Goal: Transaction & Acquisition: Purchase product/service

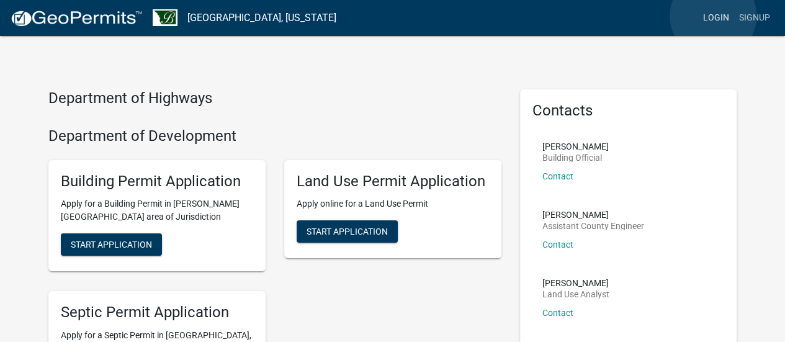
click at [713, 16] on link "Login" at bounding box center [716, 18] width 36 height 24
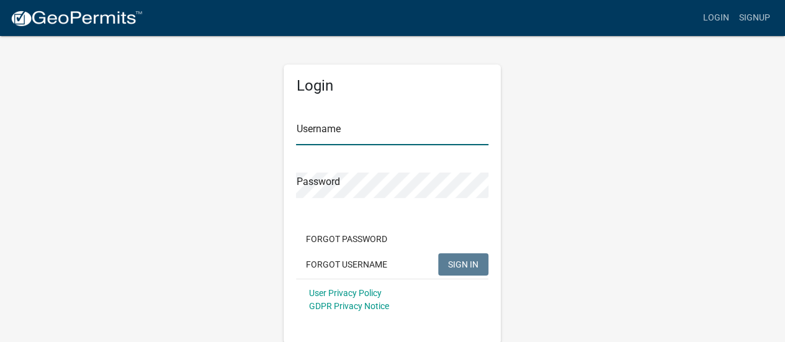
click at [370, 136] on input "Username" at bounding box center [392, 132] width 192 height 25
type input "[PERSON_NAME]"
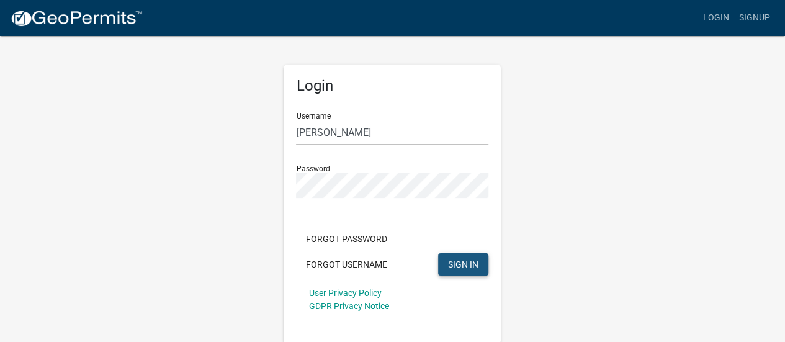
click at [476, 264] on span "SIGN IN" at bounding box center [463, 264] width 30 height 10
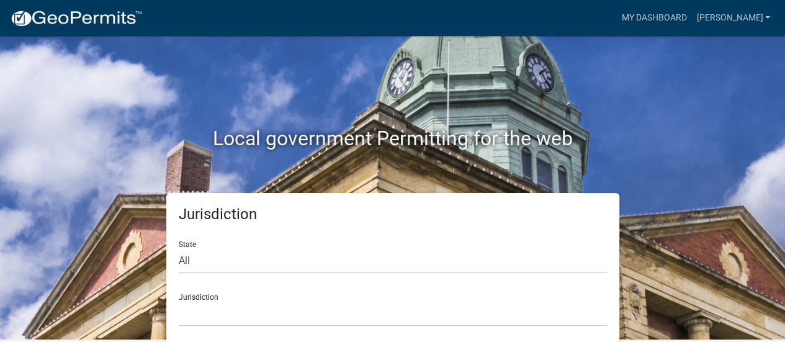
scroll to position [10, 0]
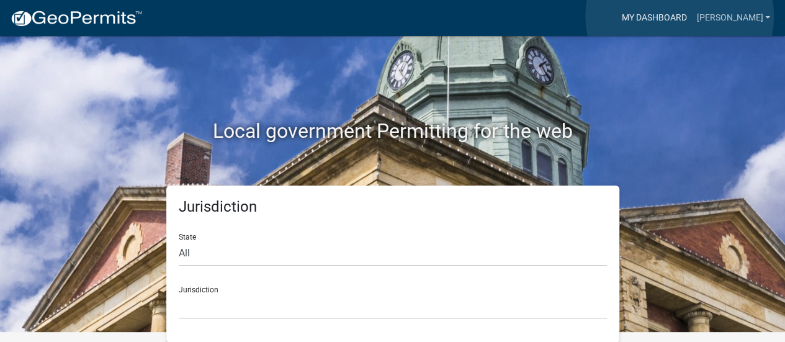
click at [679, 16] on link "My Dashboard" at bounding box center [653, 18] width 75 height 24
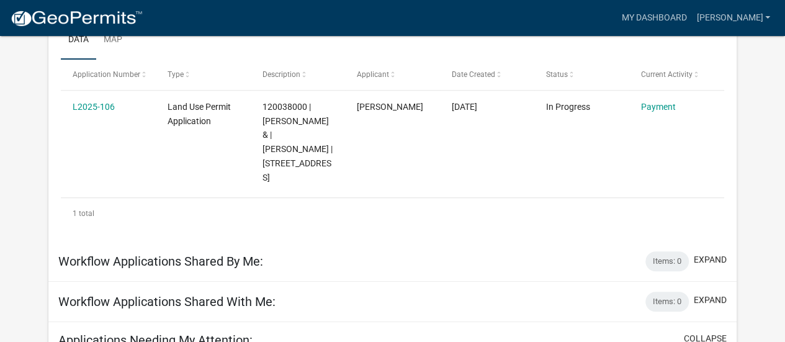
scroll to position [236, 0]
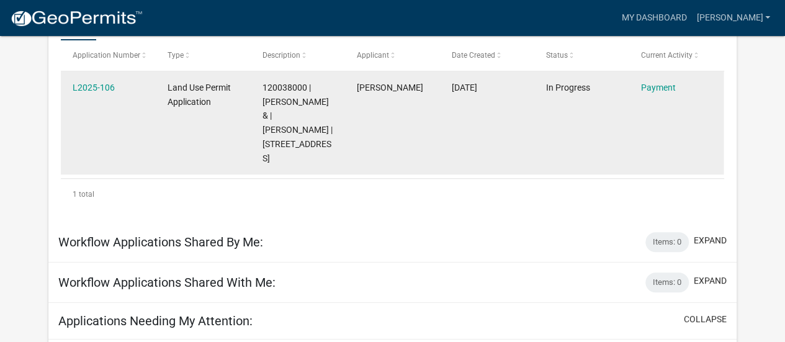
click at [414, 113] on datatable-body-cell "[PERSON_NAME]" at bounding box center [392, 122] width 95 height 102
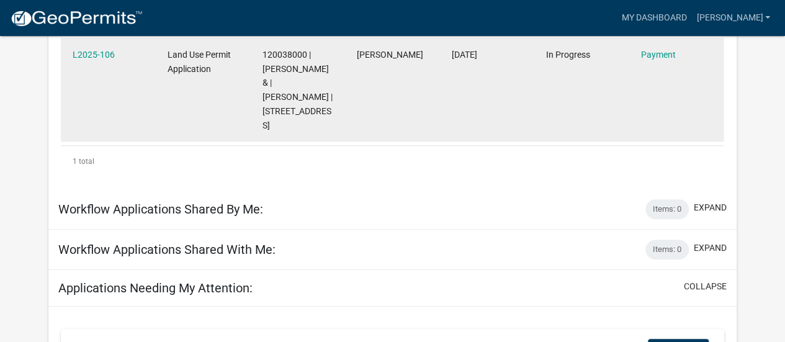
scroll to position [161, 0]
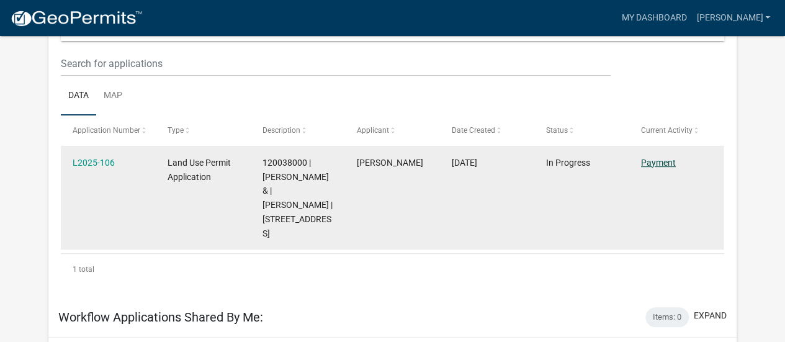
click at [653, 163] on link "Payment" at bounding box center [658, 163] width 35 height 10
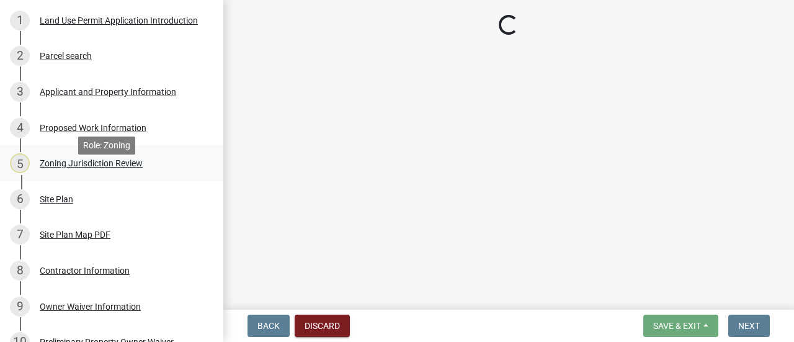
scroll to position [62, 0]
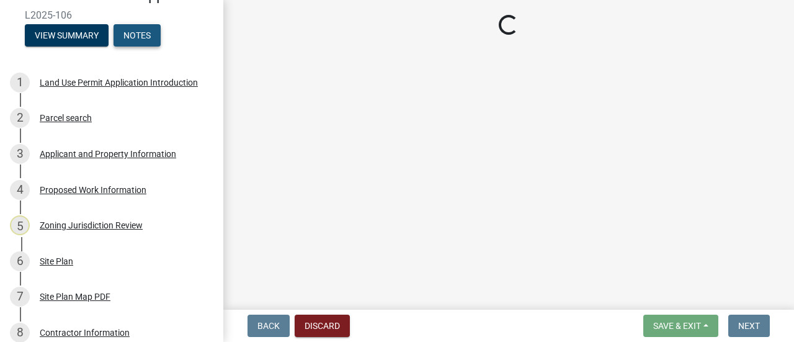
click at [136, 47] on button "Notes" at bounding box center [137, 35] width 47 height 22
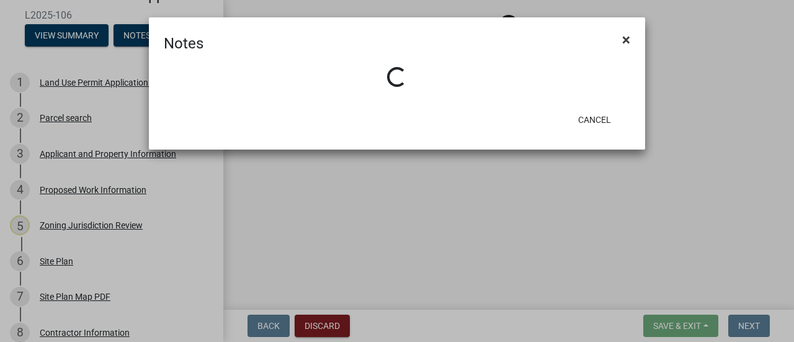
click at [625, 38] on span "×" at bounding box center [626, 39] width 8 height 17
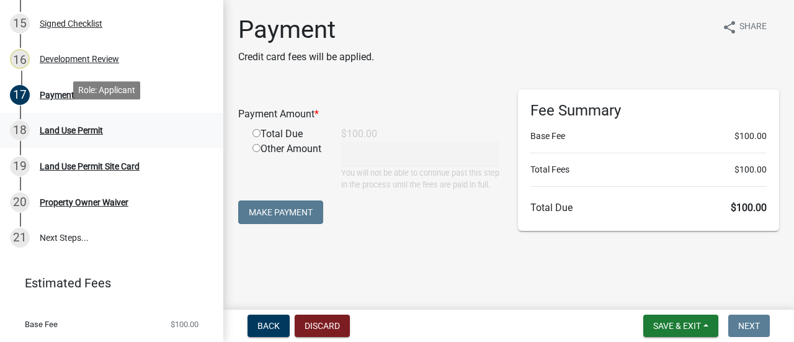
scroll to position [665, 0]
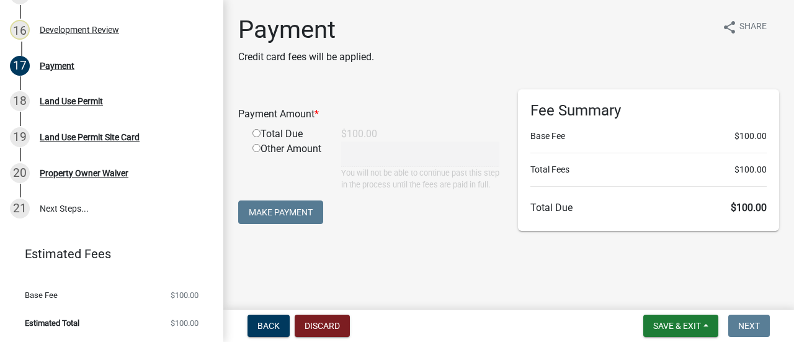
click at [454, 104] on div "Payment Amount * Total Due $100.00 Other Amount You will not be able to continu…" at bounding box center [368, 139] width 261 height 101
click at [479, 64] on div "Payment Credit card fees will be applied. share Share" at bounding box center [508, 45] width 541 height 60
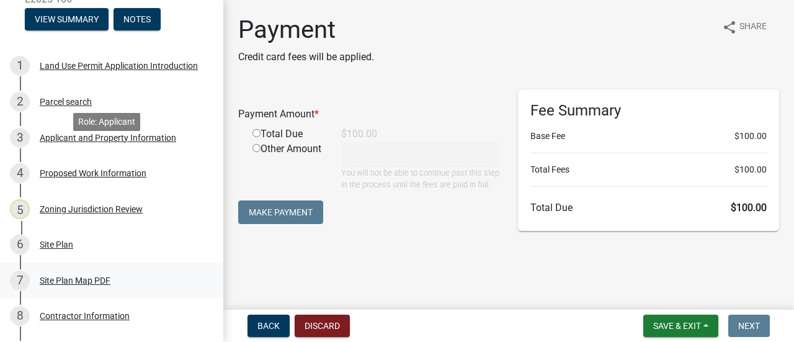
scroll to position [0, 0]
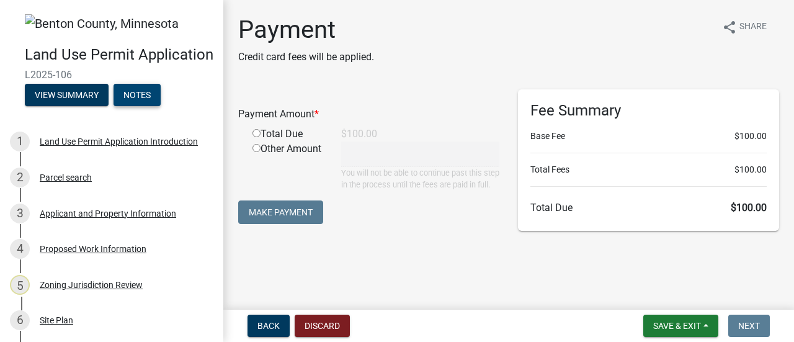
click at [156, 106] on button "Notes" at bounding box center [137, 95] width 47 height 22
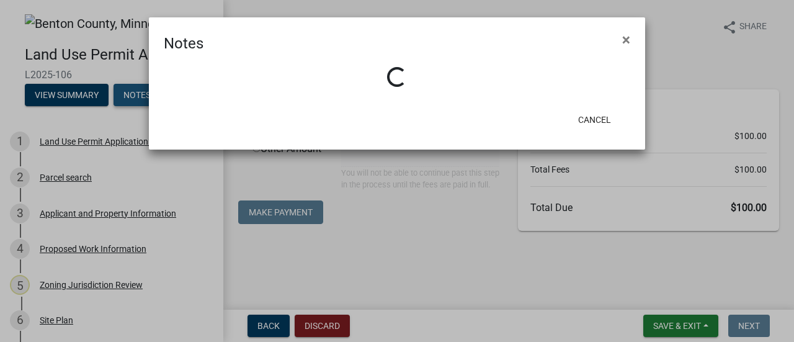
click at [156, 114] on div "Notes × Loading... Cancel" at bounding box center [397, 83] width 496 height 132
click at [586, 115] on form "Notes × Loading... Cancel" at bounding box center [397, 77] width 496 height 121
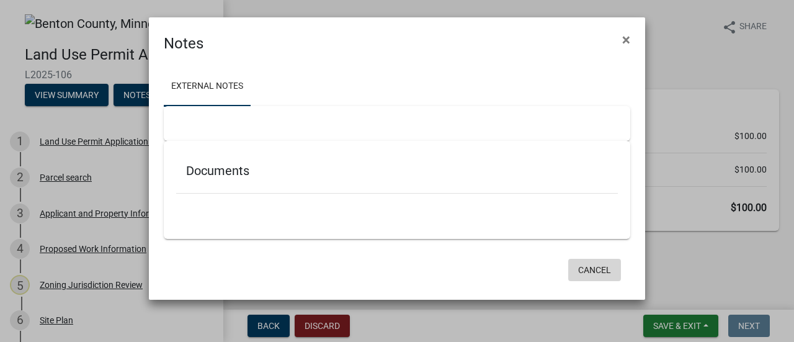
click at [594, 266] on button "Cancel" at bounding box center [594, 270] width 53 height 22
click at [594, 266] on div "Cancel" at bounding box center [478, 270] width 306 height 32
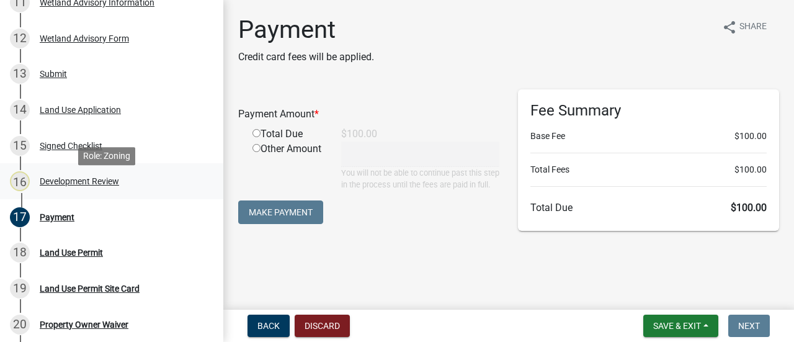
scroll to position [558, 0]
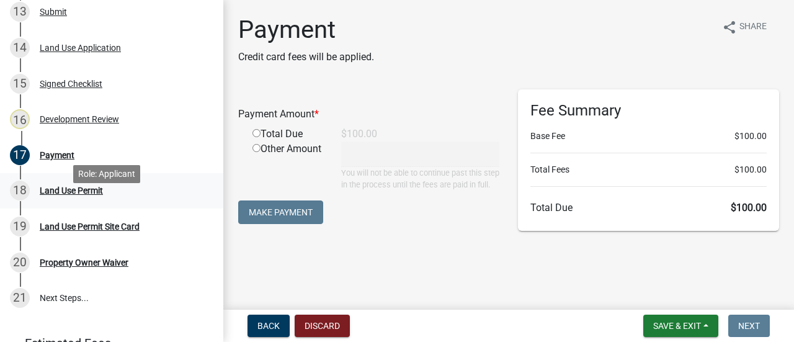
click at [93, 195] on div "Land Use Permit" at bounding box center [71, 190] width 63 height 9
click at [42, 159] on div "Payment" at bounding box center [57, 155] width 35 height 9
click at [481, 249] on div "Payment Credit card fees will be applied. share Share Payment Amount * Total Du…" at bounding box center [508, 132] width 559 height 234
click at [458, 82] on div "Payment Credit card fees will be applied. share Share Payment Amount * Total Du…" at bounding box center [508, 132] width 559 height 234
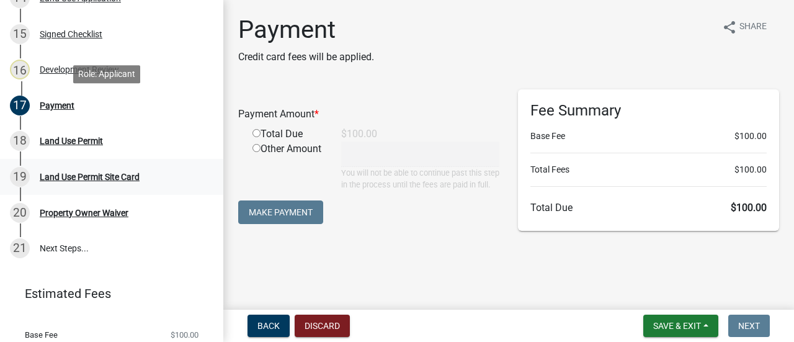
scroll to position [665, 0]
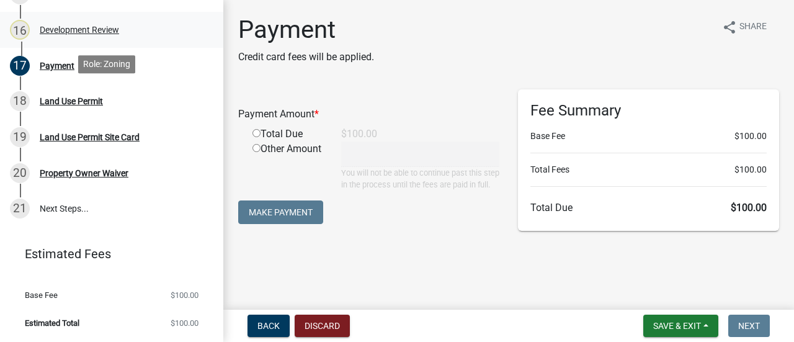
click at [66, 34] on div "Development Review" at bounding box center [79, 29] width 79 height 9
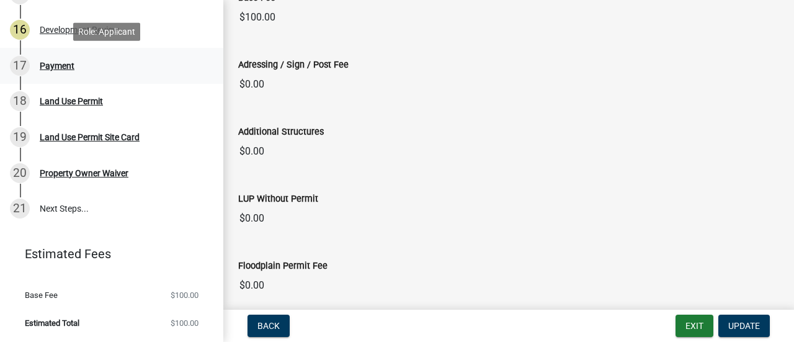
click at [48, 65] on div "Payment" at bounding box center [57, 65] width 35 height 9
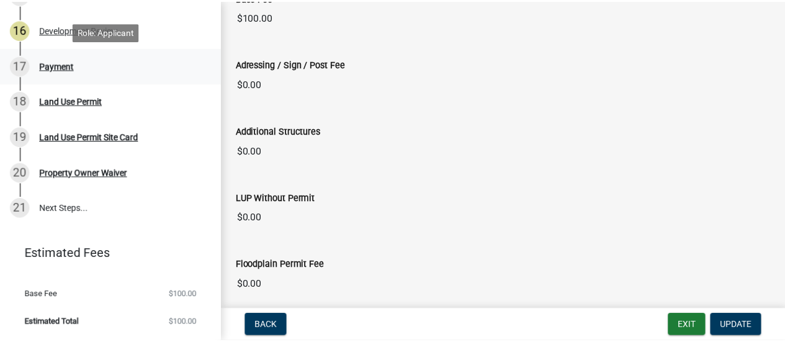
scroll to position [0, 0]
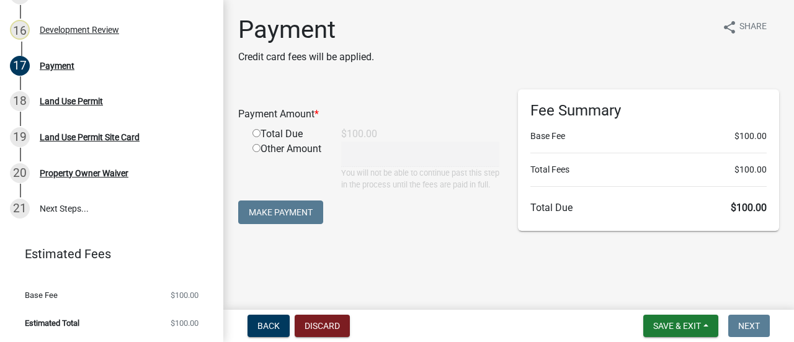
click at [256, 131] on input "radio" at bounding box center [256, 133] width 8 height 8
radio input "true"
type input "100"
click at [256, 131] on input "radio" at bounding box center [256, 133] width 8 height 8
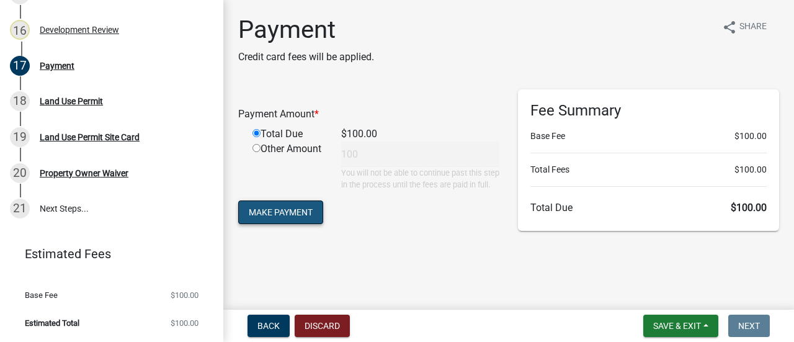
click at [304, 220] on button "Make Payment" at bounding box center [280, 212] width 85 height 24
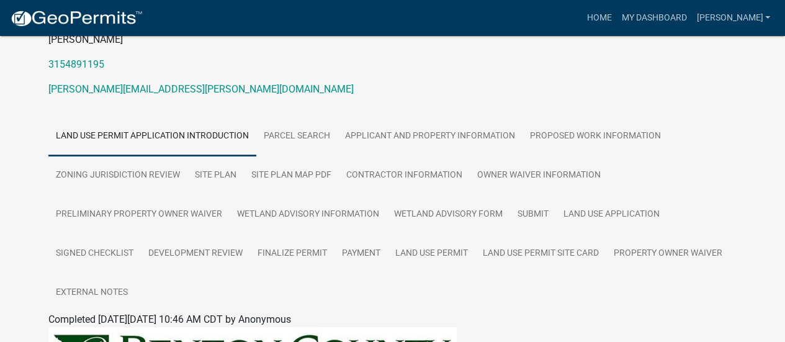
scroll to position [129, 0]
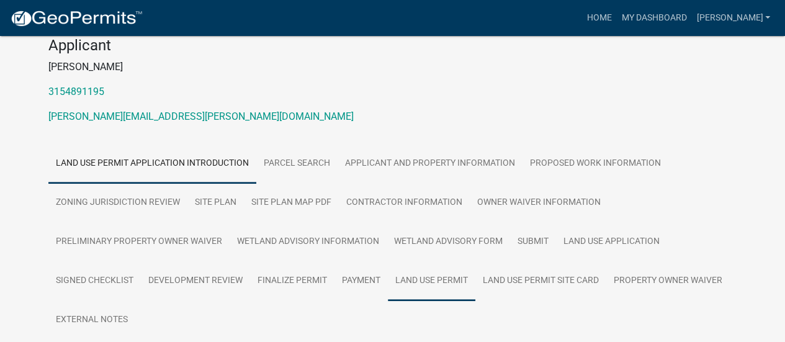
click at [435, 276] on link "Land Use Permit" at bounding box center [431, 281] width 87 height 40
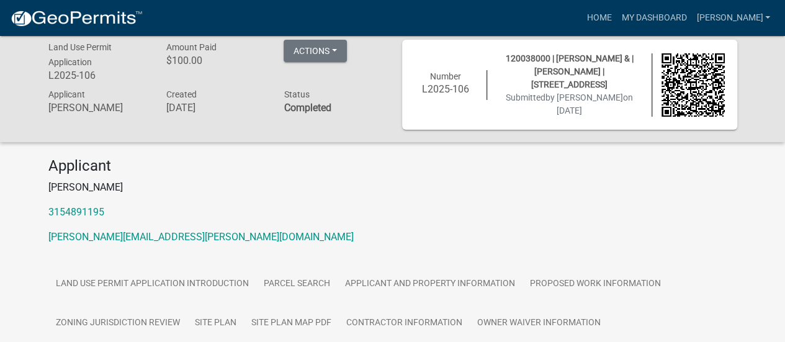
scroll to position [0, 0]
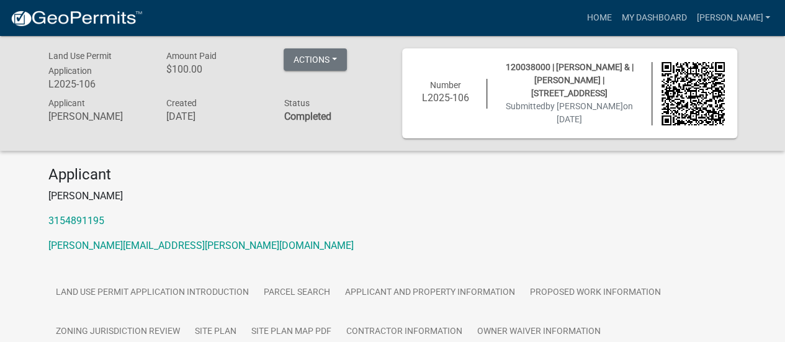
click at [495, 95] on div "120038000 | [PERSON_NAME] & | [PERSON_NAME] | [STREET_ADDRESS] Submitted by [PE…" at bounding box center [569, 93] width 164 height 65
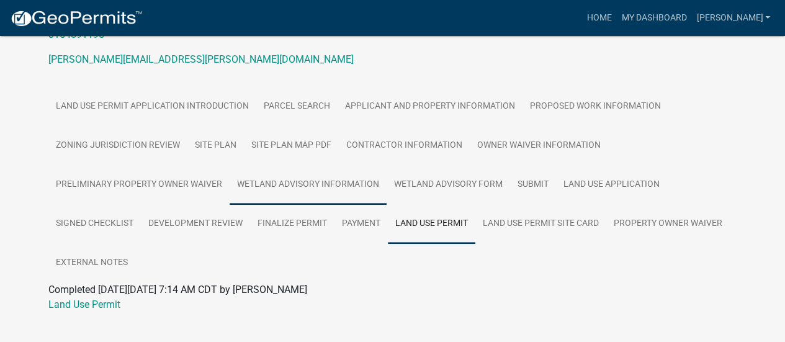
scroll to position [207, 0]
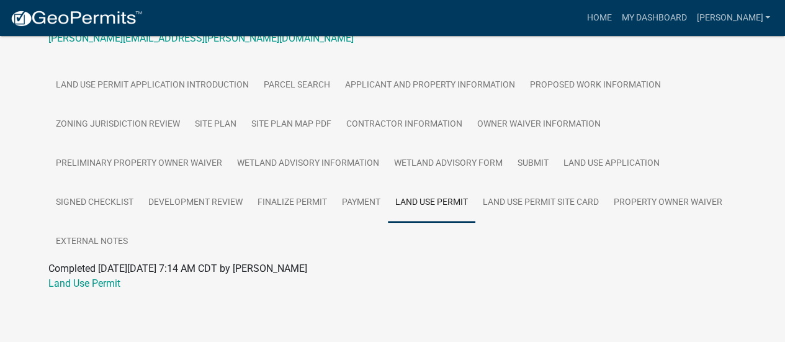
click at [424, 200] on link "Land Use Permit" at bounding box center [431, 203] width 87 height 40
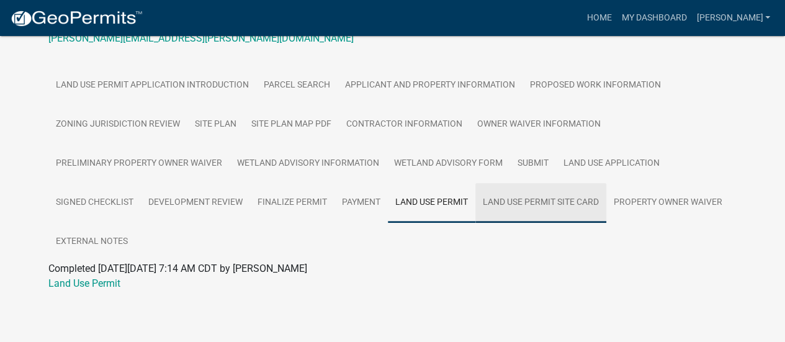
click at [536, 200] on link "Land Use Permit Site Card" at bounding box center [540, 203] width 131 height 40
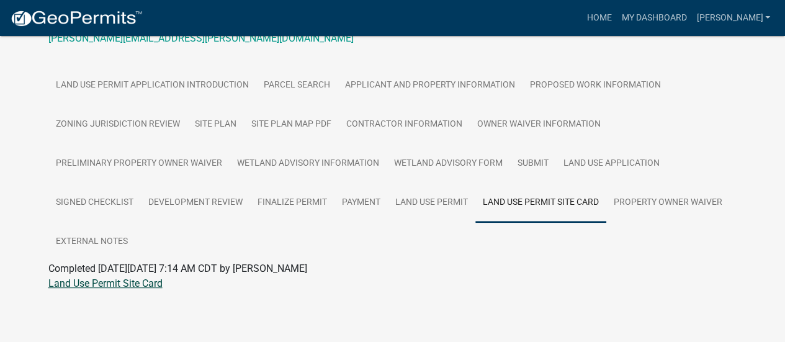
click at [148, 280] on link "Land Use Permit Site Card" at bounding box center [105, 283] width 114 height 12
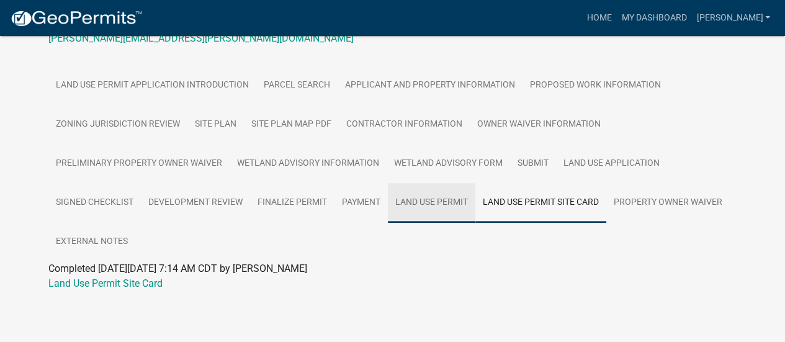
click at [434, 198] on link "Land Use Permit" at bounding box center [431, 203] width 87 height 40
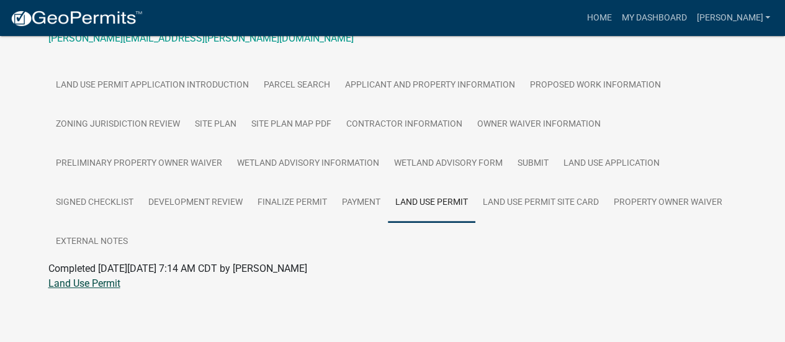
click at [85, 285] on link "Land Use Permit" at bounding box center [84, 283] width 72 height 12
click at [764, 18] on link "[PERSON_NAME]" at bounding box center [733, 18] width 84 height 24
click at [770, 16] on link "[PERSON_NAME]" at bounding box center [733, 18] width 84 height 24
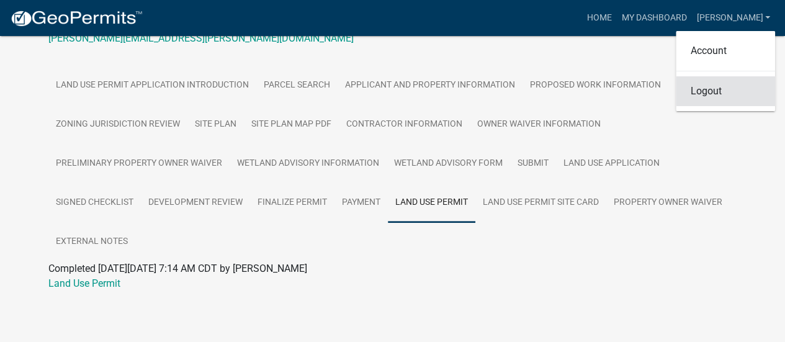
click at [732, 88] on link "Logout" at bounding box center [724, 91] width 99 height 30
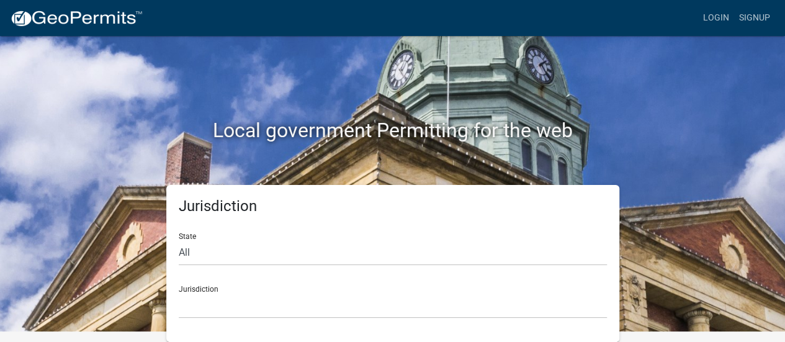
scroll to position [10, 0]
